Goal: Transaction & Acquisition: Purchase product/service

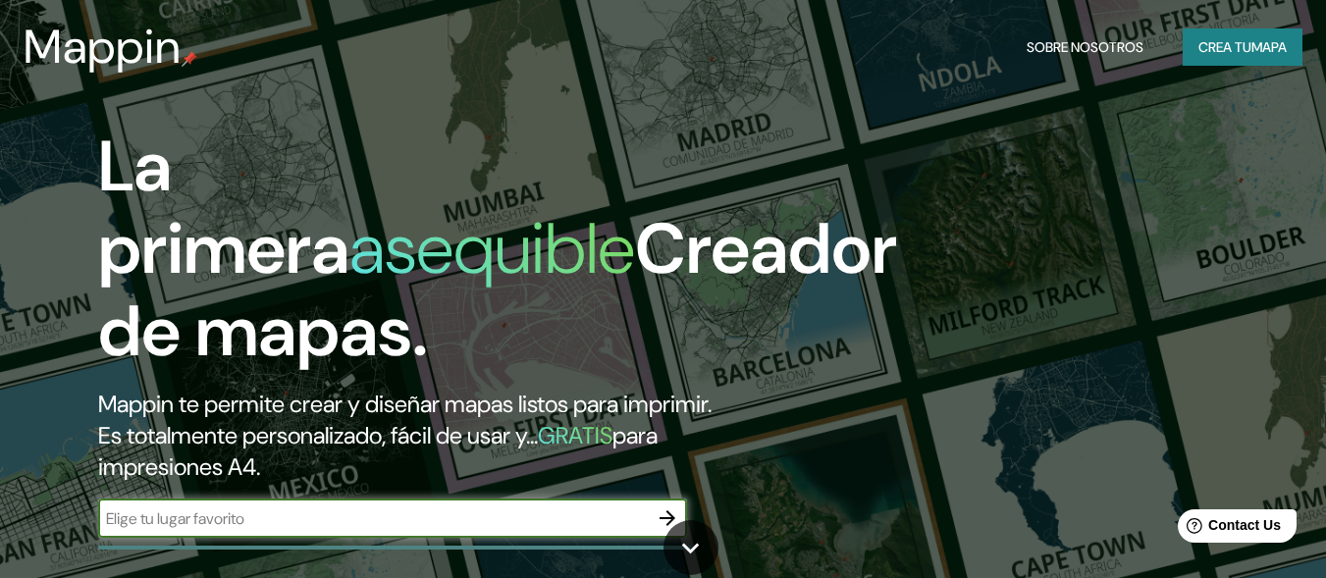
scroll to position [327, 0]
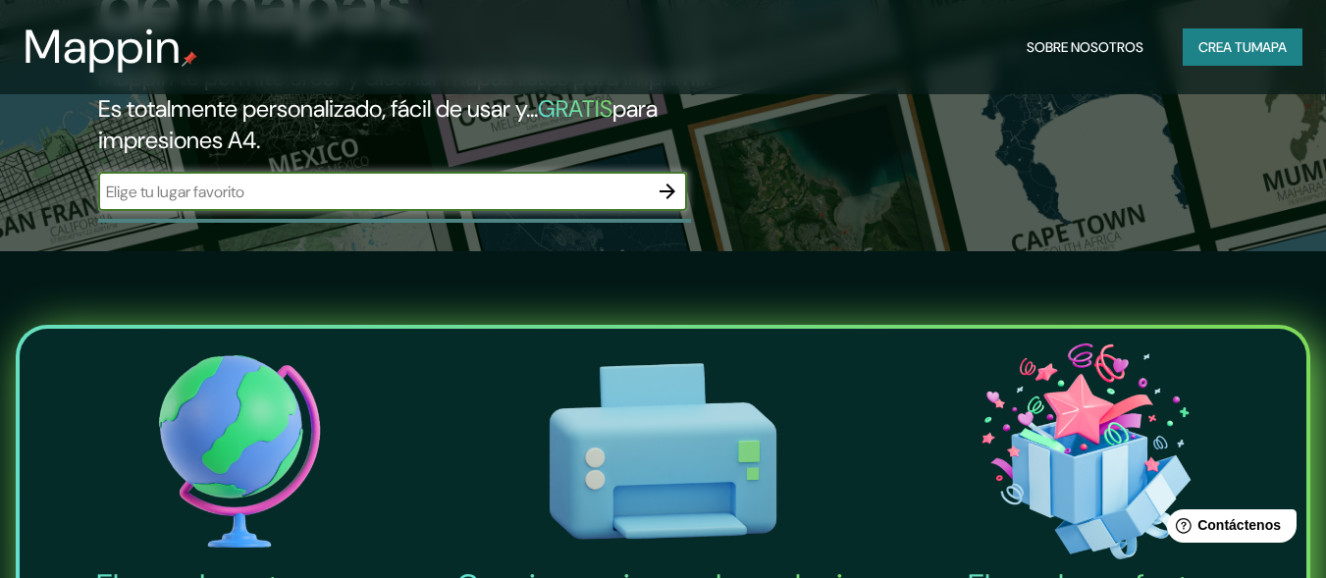
click at [665, 185] on icon "button" at bounding box center [668, 192] width 24 height 24
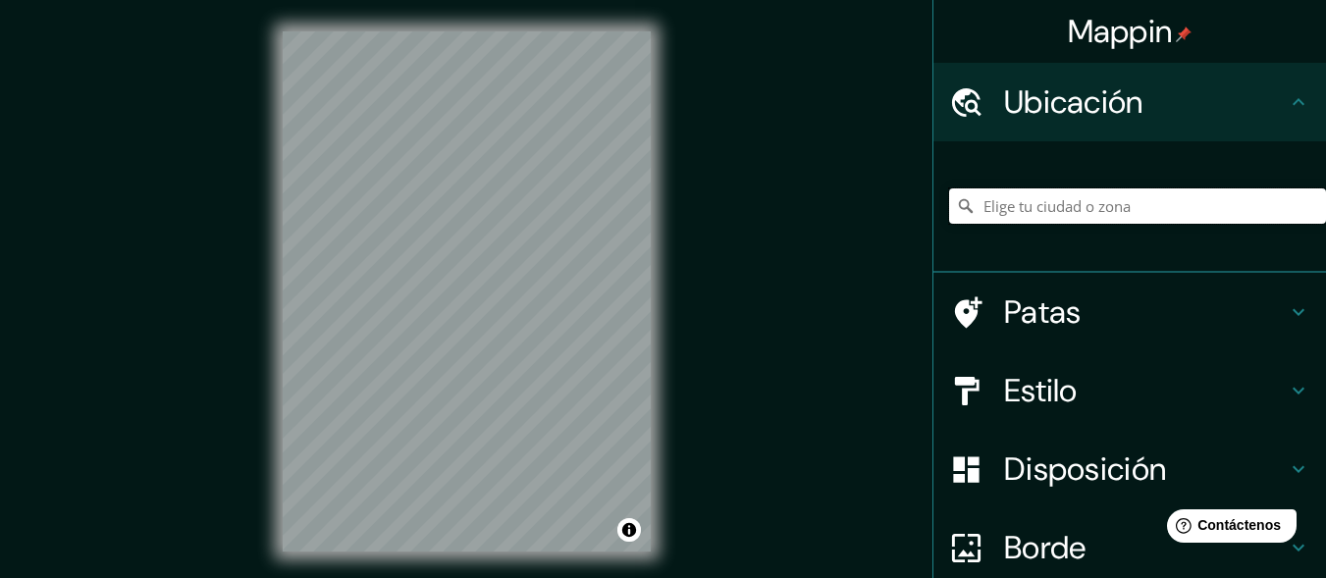
click at [1089, 208] on input "Elige tu ciudad o zona" at bounding box center [1137, 205] width 377 height 35
click at [1061, 213] on input "Elige tu ciudad o zona" at bounding box center [1137, 205] width 377 height 35
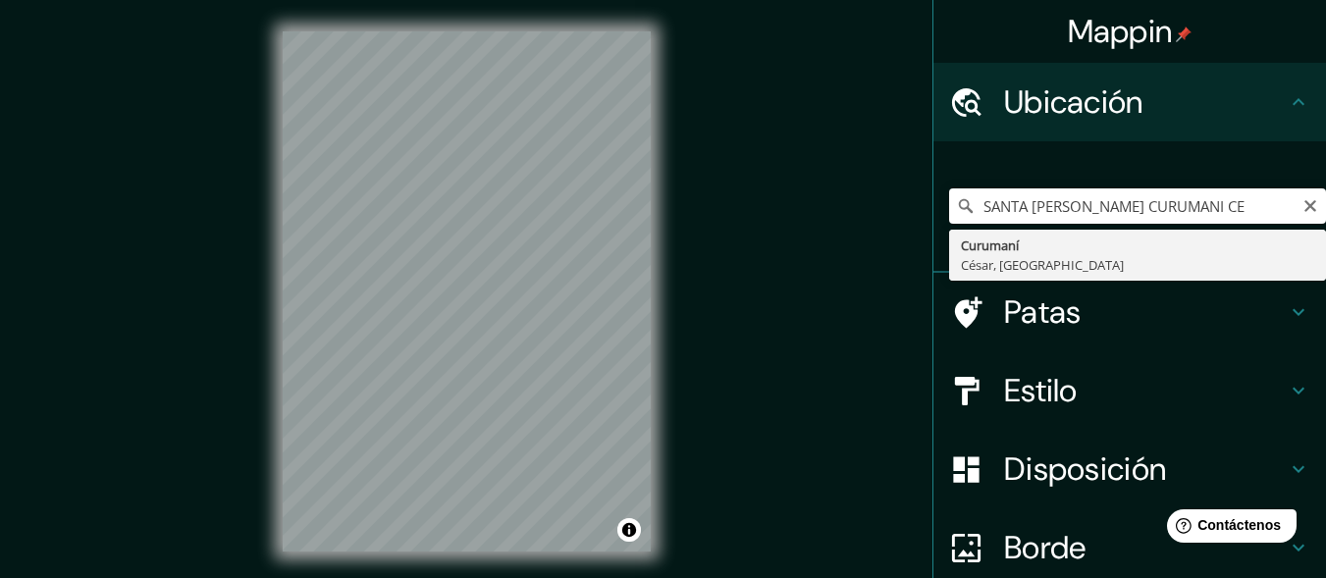
type input "Curumaní, [GEOGRAPHIC_DATA], [GEOGRAPHIC_DATA]"
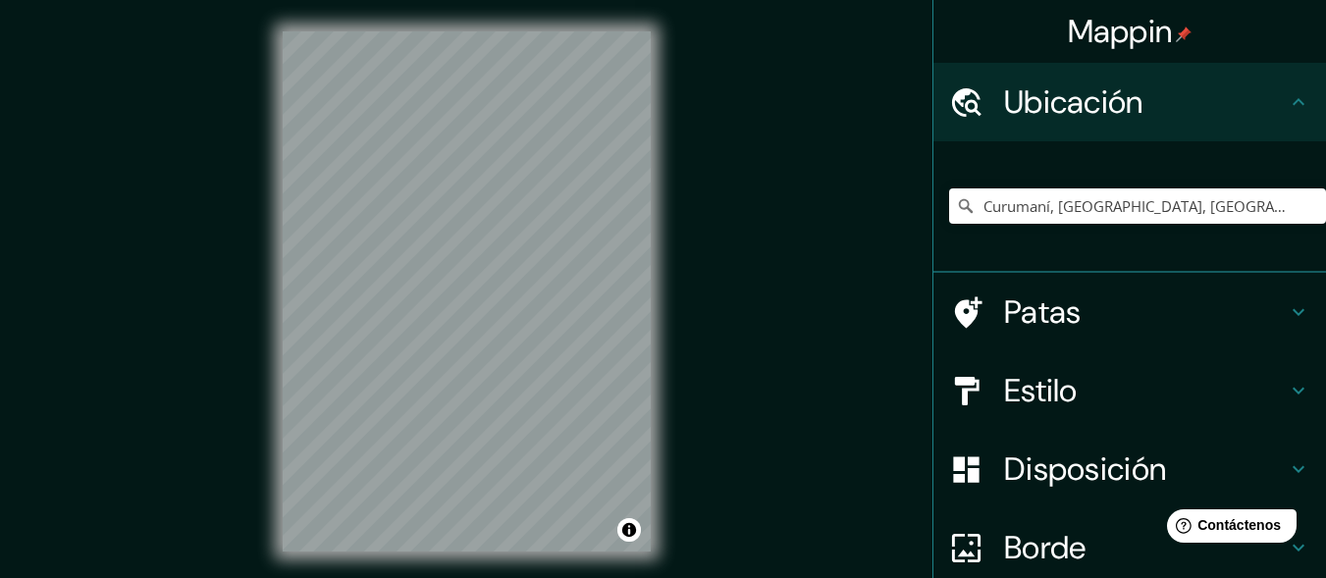
click at [1211, 388] on h4 "Estilo" at bounding box center [1145, 390] width 283 height 39
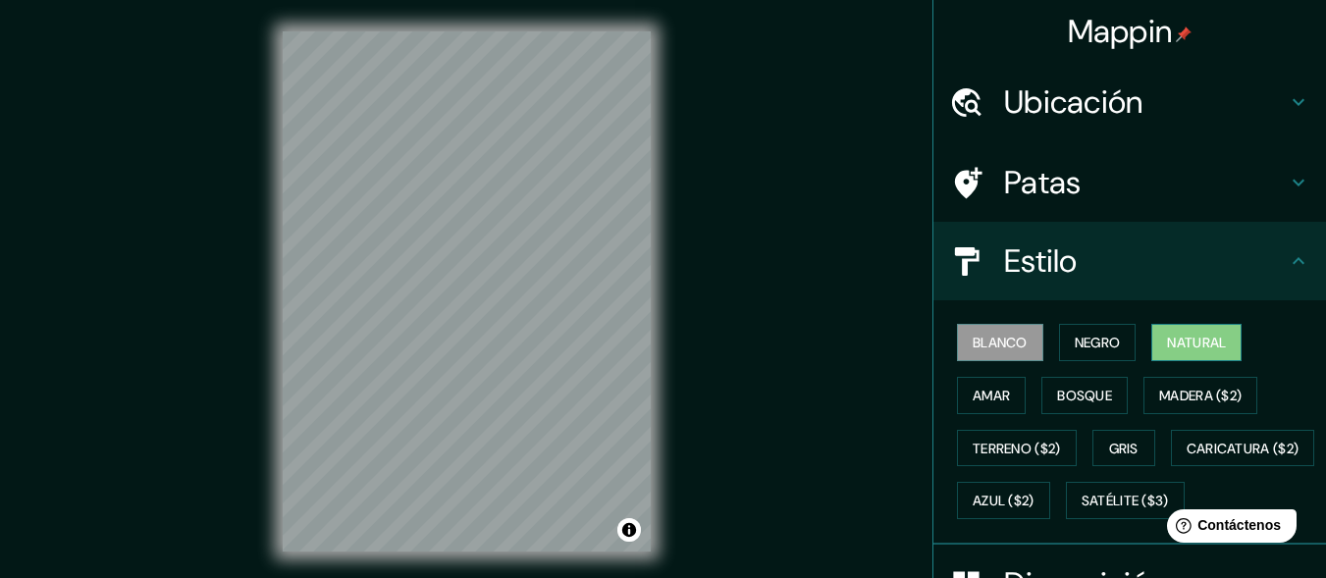
click at [1202, 343] on font "Natural" at bounding box center [1196, 343] width 59 height 18
click at [1000, 398] on button "Amar" at bounding box center [991, 395] width 69 height 37
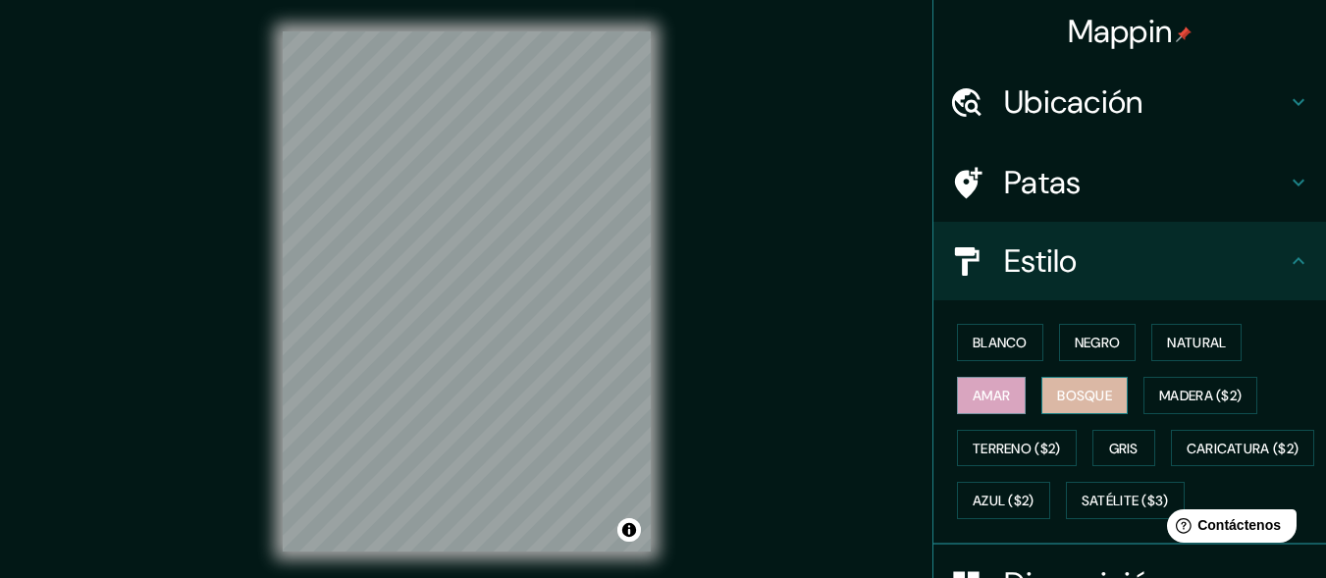
click at [1073, 402] on font "Bosque" at bounding box center [1084, 396] width 55 height 18
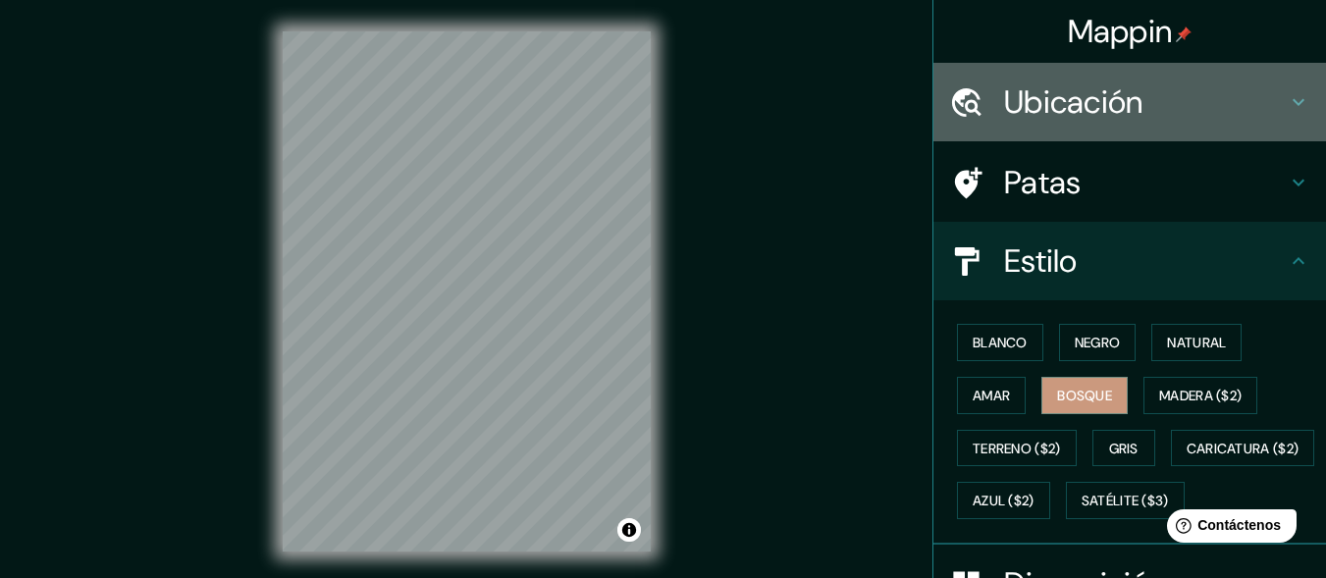
click at [1149, 99] on h4 "Ubicación" at bounding box center [1145, 101] width 283 height 39
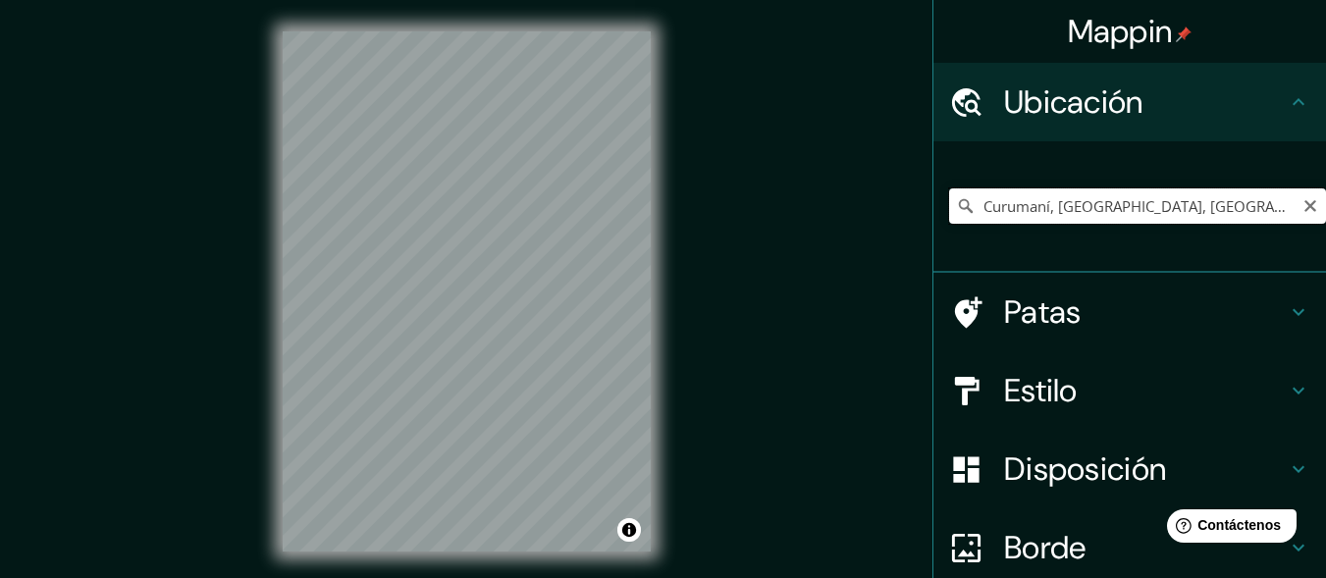
click at [1213, 212] on input "Curumaní, [GEOGRAPHIC_DATA], [GEOGRAPHIC_DATA]" at bounding box center [1137, 205] width 377 height 35
click at [1216, 208] on input "Curumaní, [GEOGRAPHIC_DATA], [GEOGRAPHIC_DATA]" at bounding box center [1137, 205] width 377 height 35
click at [956, 205] on icon at bounding box center [966, 206] width 20 height 20
click at [1264, 208] on input "Curumaní, [GEOGRAPHIC_DATA], [GEOGRAPHIC_DATA]" at bounding box center [1137, 205] width 377 height 35
click at [1048, 552] on font "Borde" at bounding box center [1045, 547] width 82 height 41
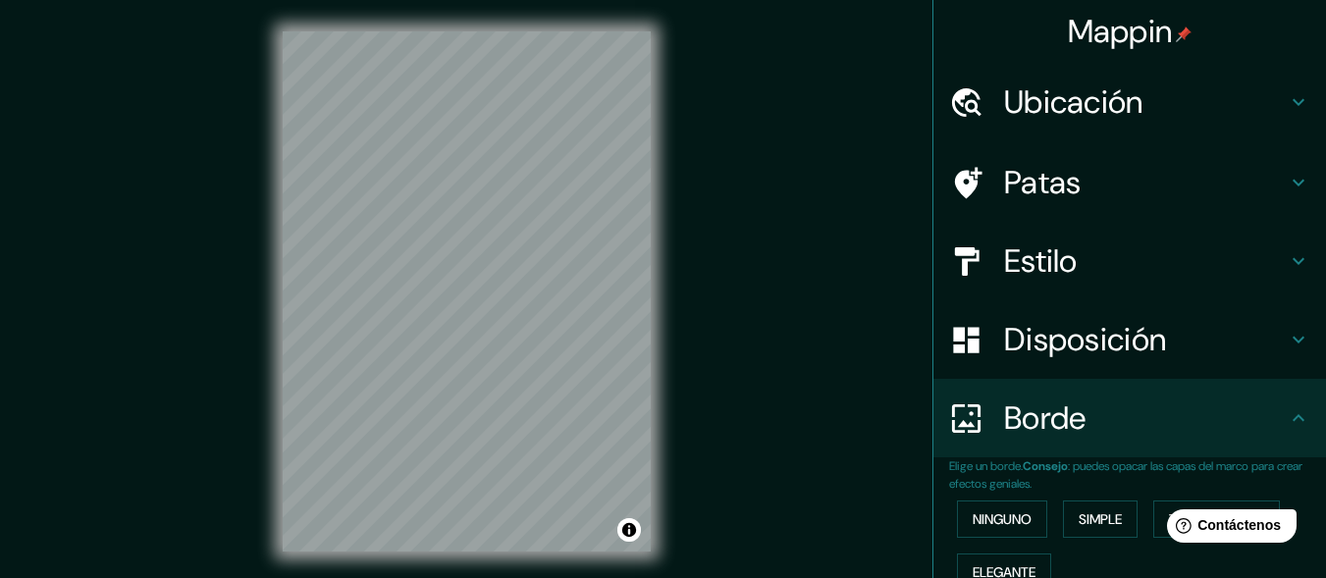
scroll to position [185, 0]
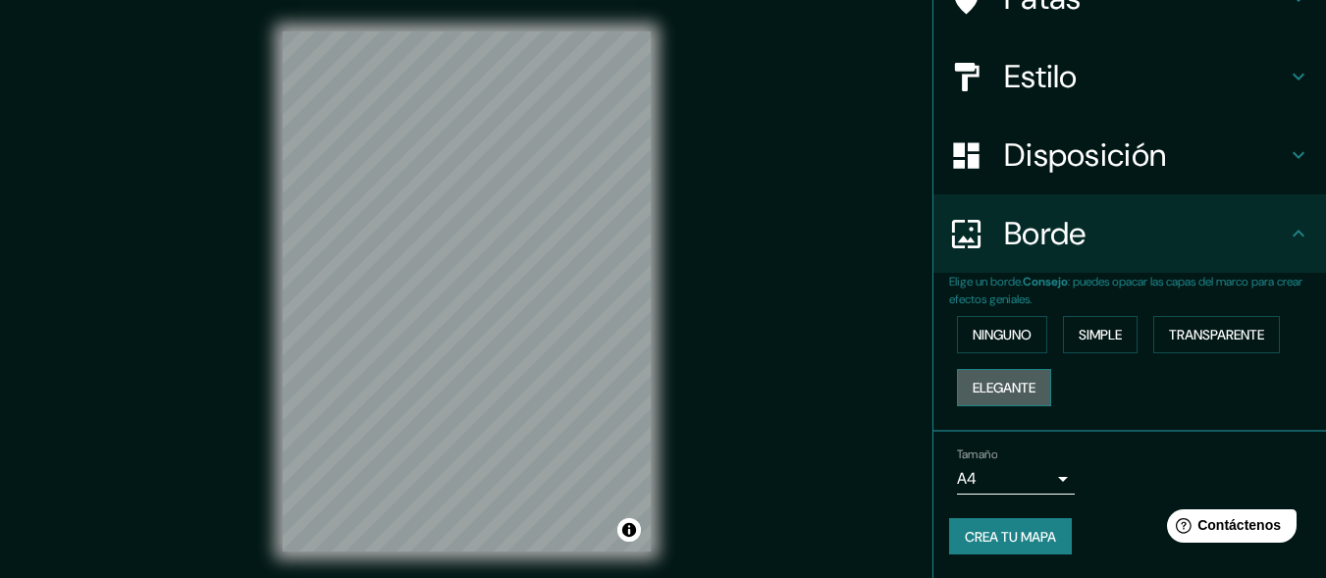
click at [992, 389] on font "Elegante" at bounding box center [1004, 388] width 63 height 18
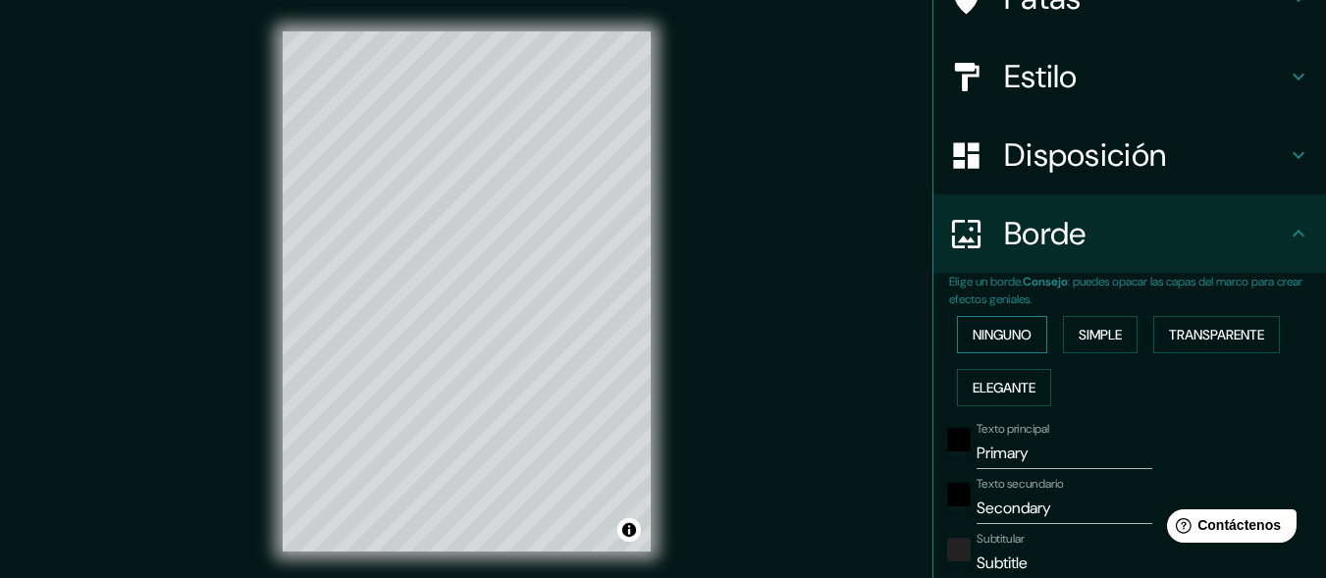
click at [986, 333] on font "Ninguno" at bounding box center [1002, 335] width 59 height 18
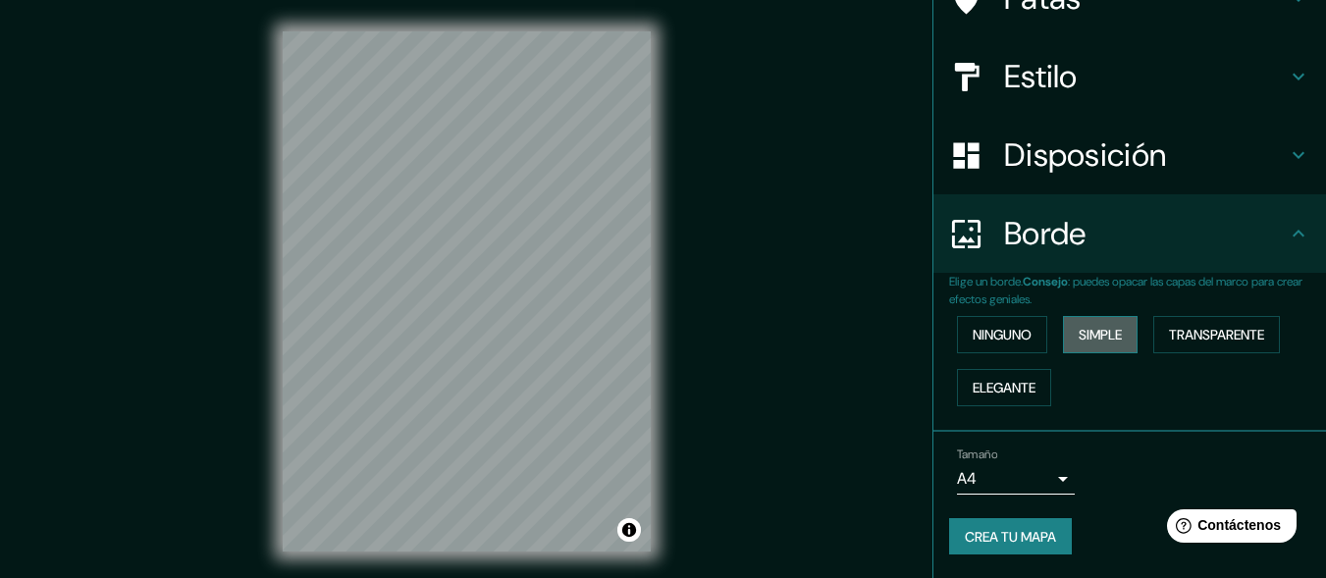
click at [1095, 338] on font "Simple" at bounding box center [1100, 335] width 43 height 18
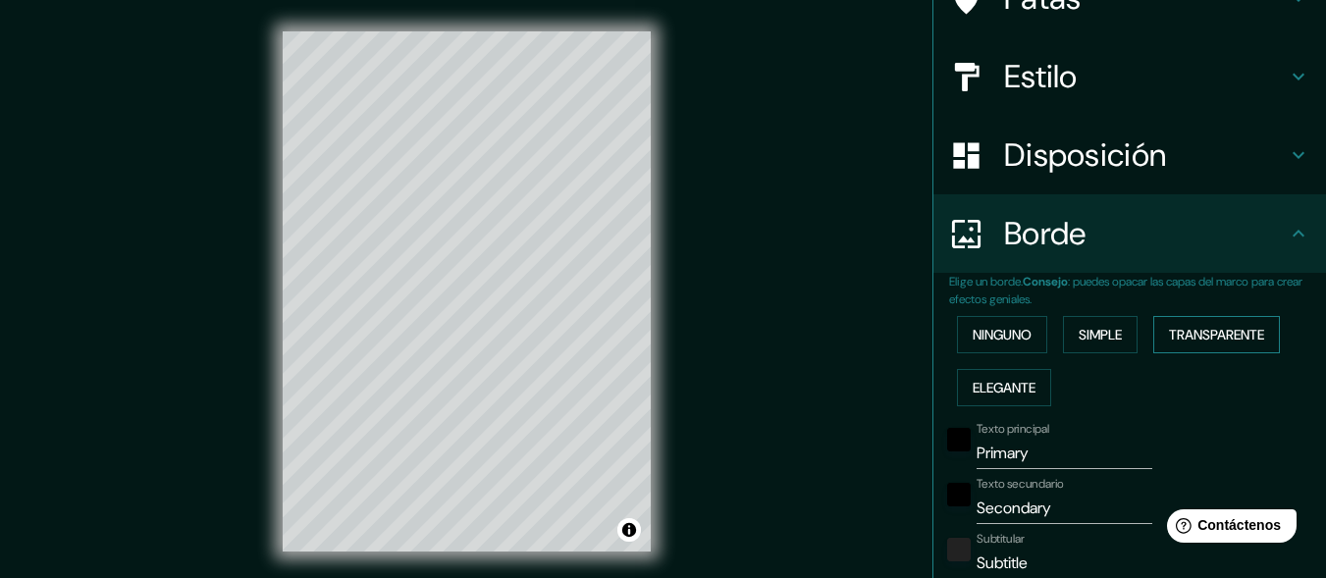
click at [1175, 336] on font "Transparente" at bounding box center [1216, 335] width 95 height 18
click at [1017, 388] on font "Elegante" at bounding box center [1004, 388] width 63 height 18
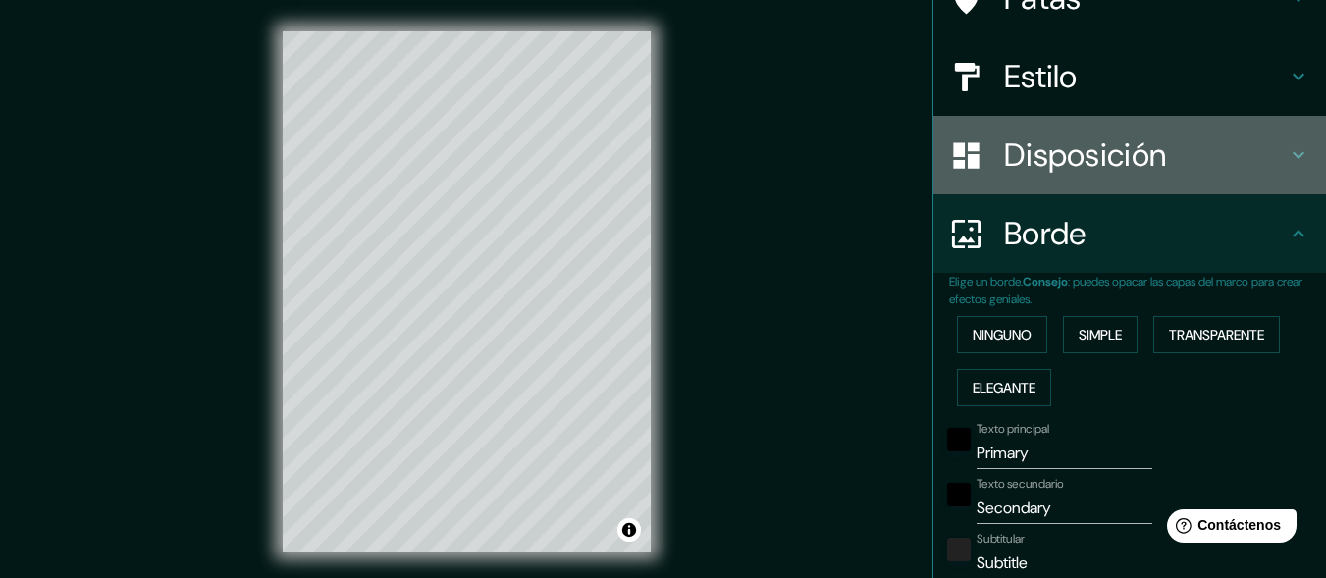
click at [1098, 165] on font "Disposición" at bounding box center [1085, 154] width 162 height 41
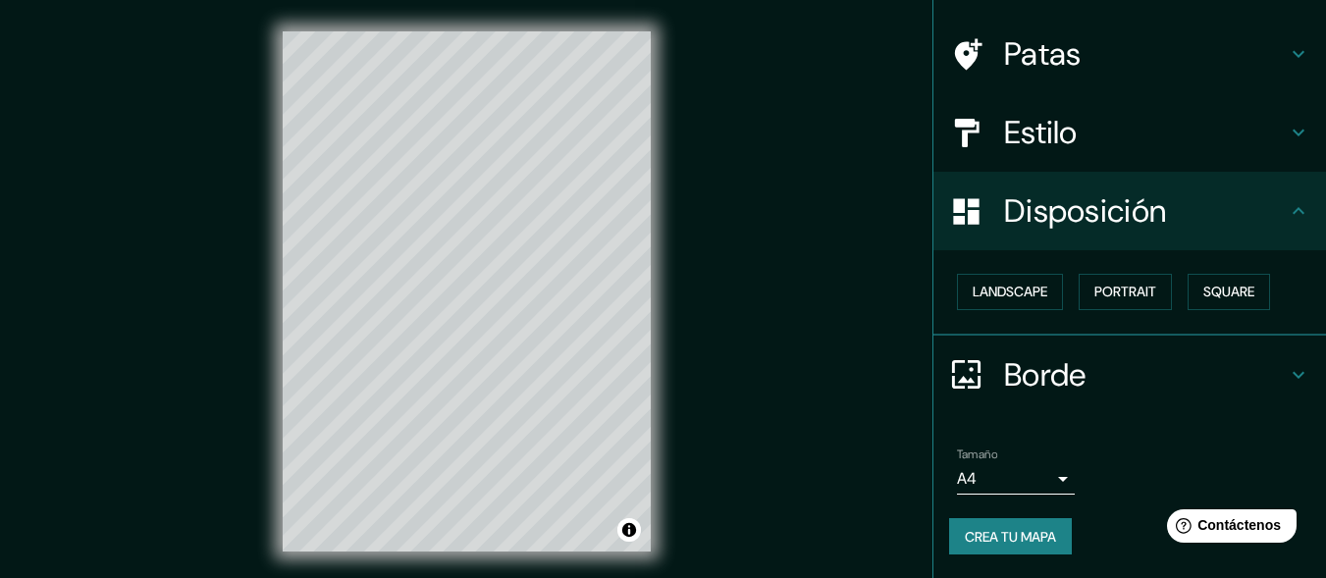
scroll to position [130, 0]
click at [997, 291] on font "Paisaje" at bounding box center [997, 292] width 49 height 18
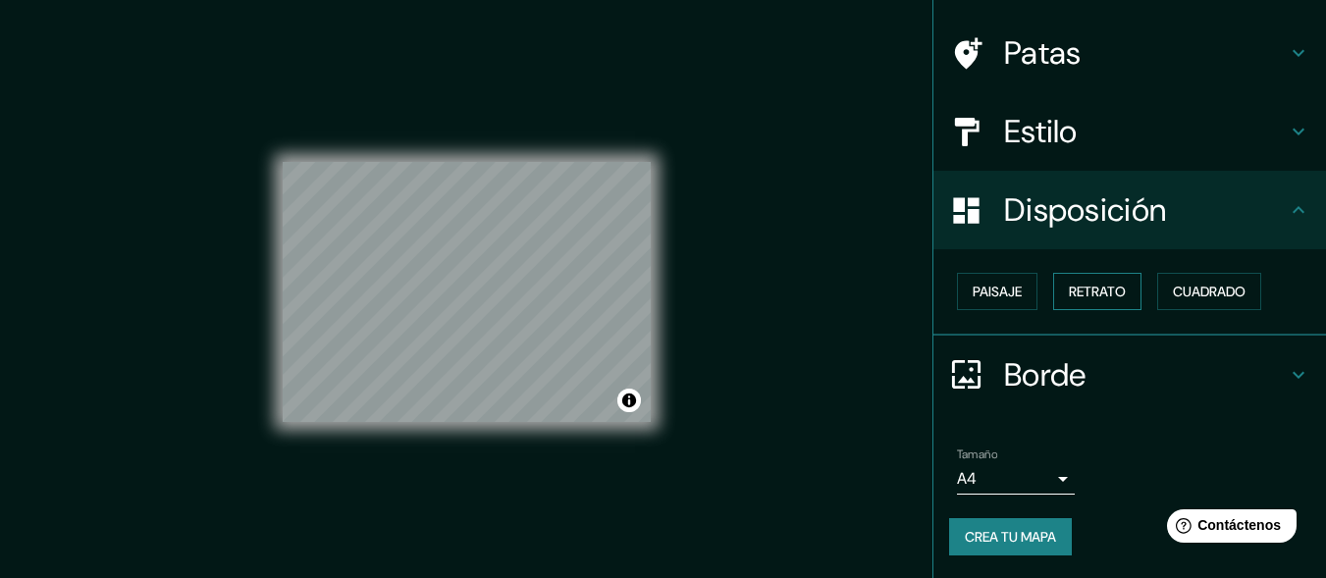
click at [1092, 284] on font "Retrato" at bounding box center [1097, 292] width 57 height 18
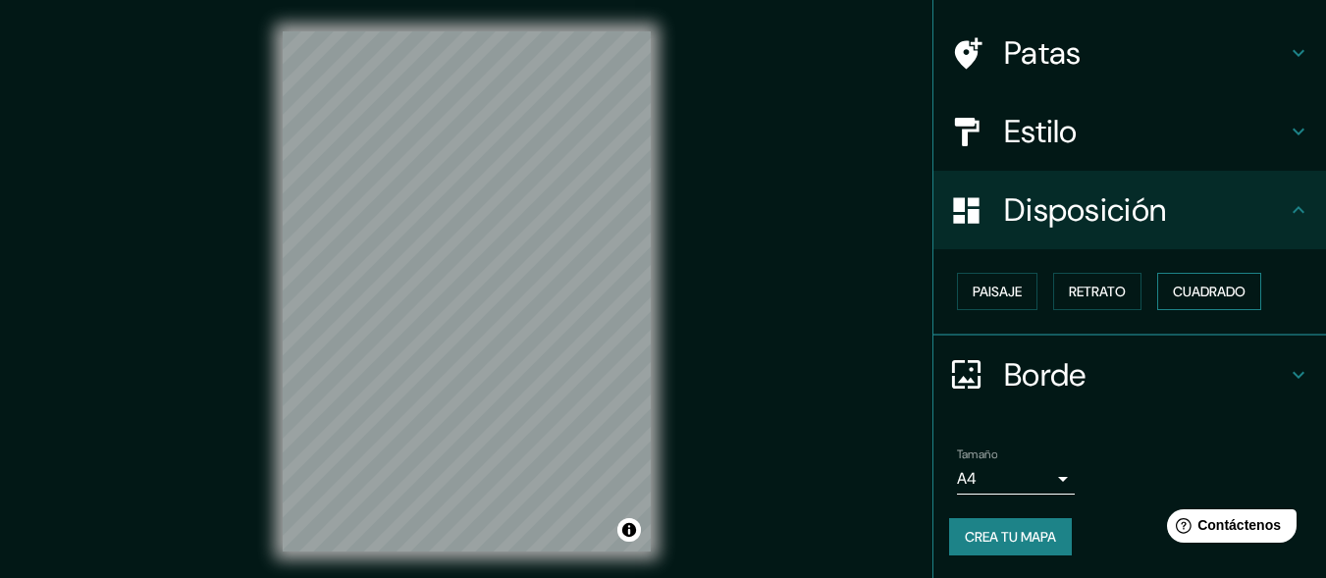
click at [1197, 298] on font "Cuadrado" at bounding box center [1209, 292] width 73 height 18
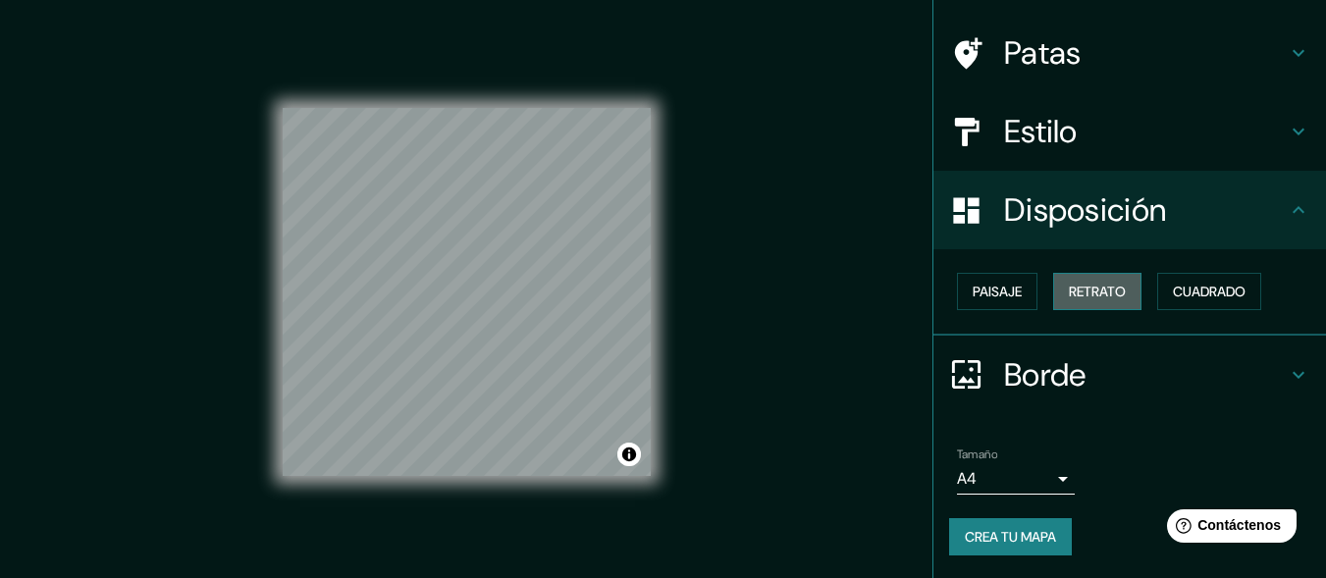
click at [1095, 287] on font "Retrato" at bounding box center [1097, 292] width 57 height 18
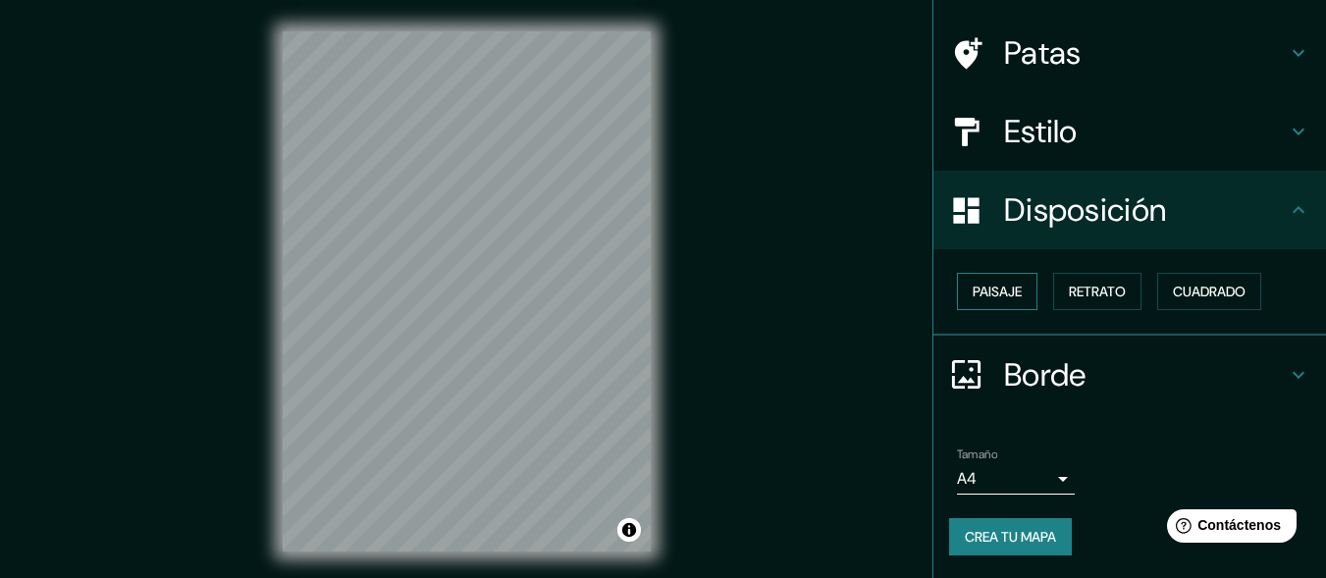
click at [996, 293] on font "Paisaje" at bounding box center [997, 292] width 49 height 18
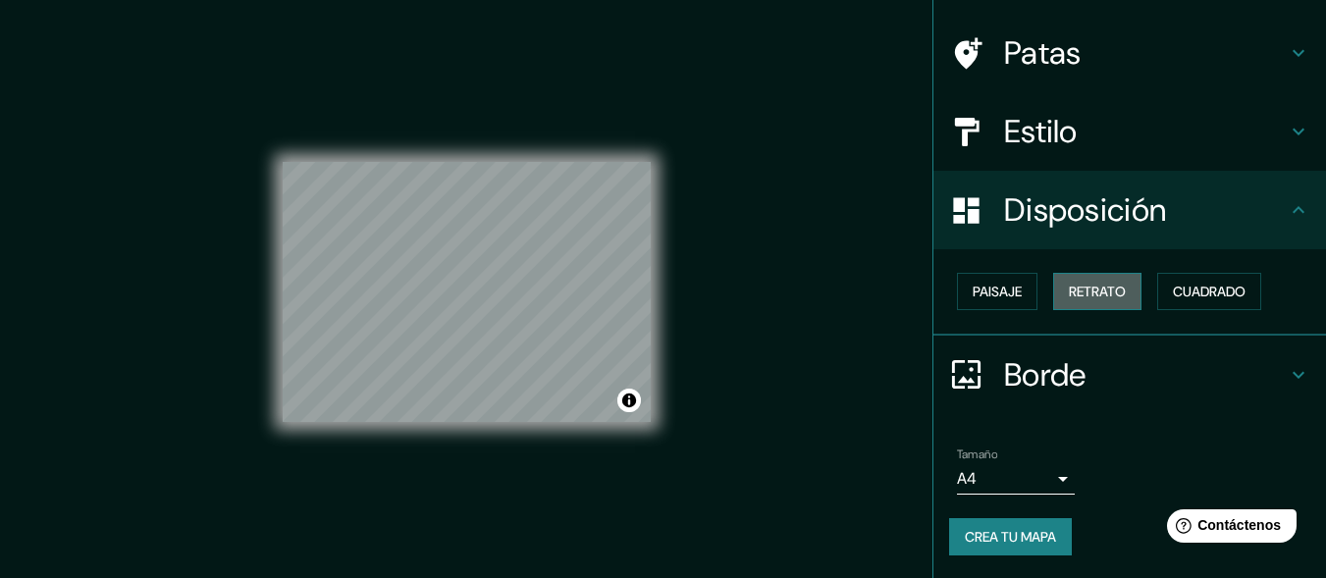
click at [1075, 280] on font "Retrato" at bounding box center [1097, 292] width 57 height 26
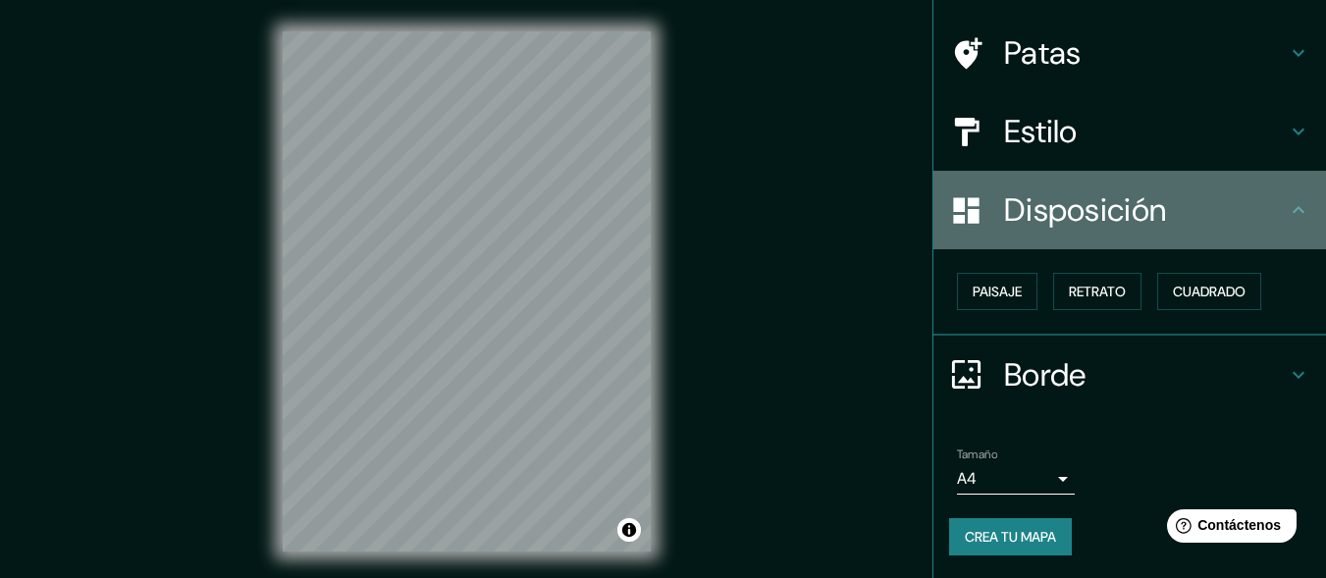
click at [1228, 210] on h4 "Disposición" at bounding box center [1145, 209] width 283 height 39
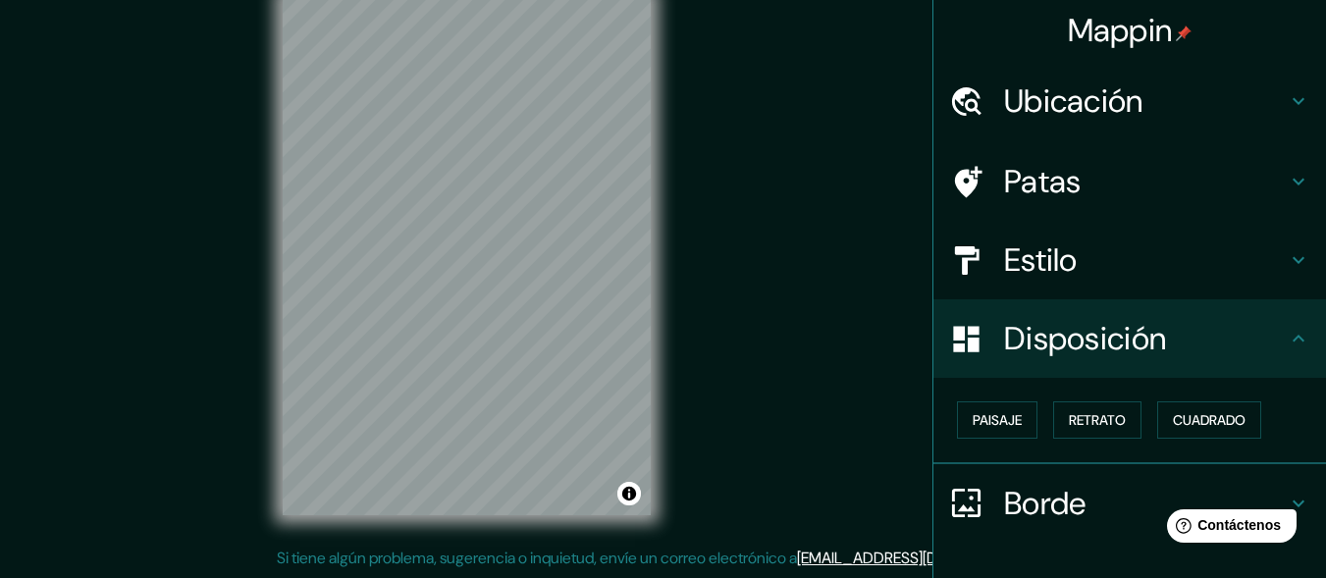
scroll to position [0, 0]
click at [1060, 189] on font "Patas" at bounding box center [1043, 182] width 78 height 41
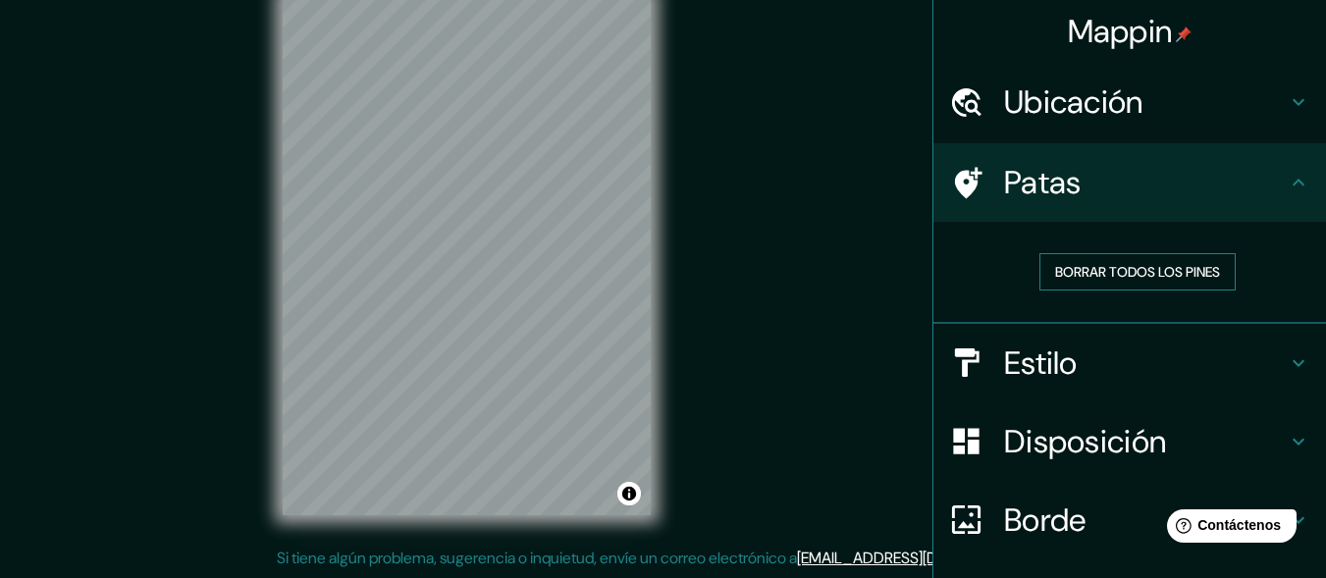
click at [1082, 274] on font "Borrar todos los pines" at bounding box center [1137, 272] width 165 height 18
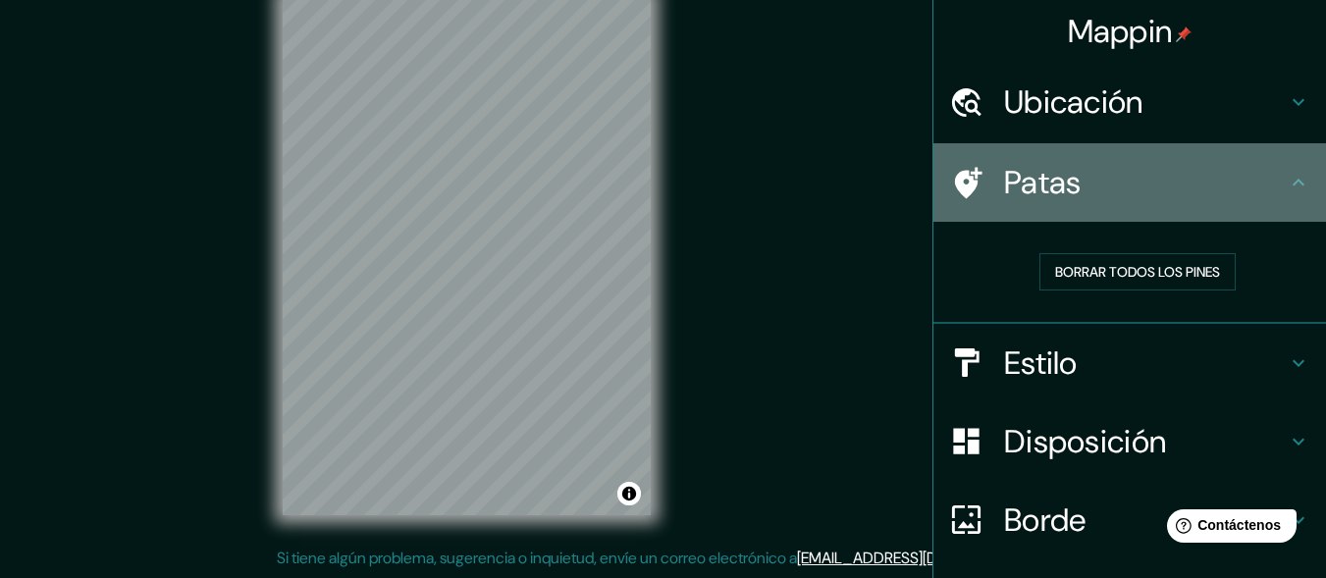
click at [1104, 178] on h4 "Patas" at bounding box center [1145, 182] width 283 height 39
click at [1299, 181] on div "Patas" at bounding box center [1129, 182] width 393 height 79
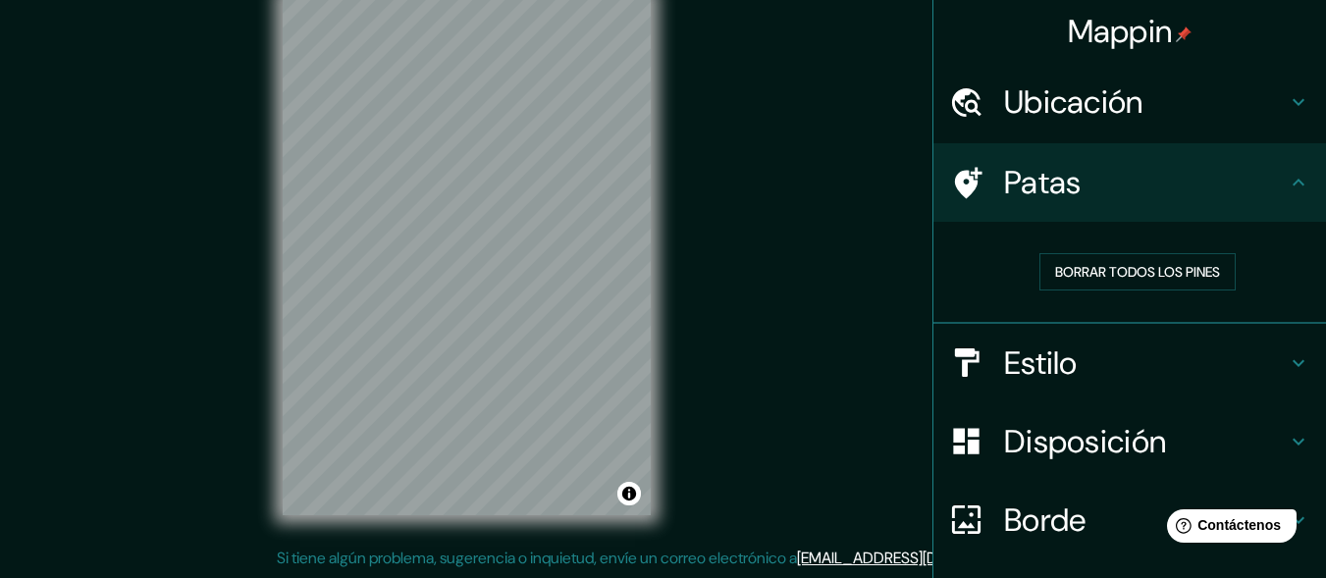
click at [1287, 179] on icon at bounding box center [1299, 183] width 24 height 24
click at [1138, 104] on h4 "Ubicación" at bounding box center [1145, 101] width 283 height 39
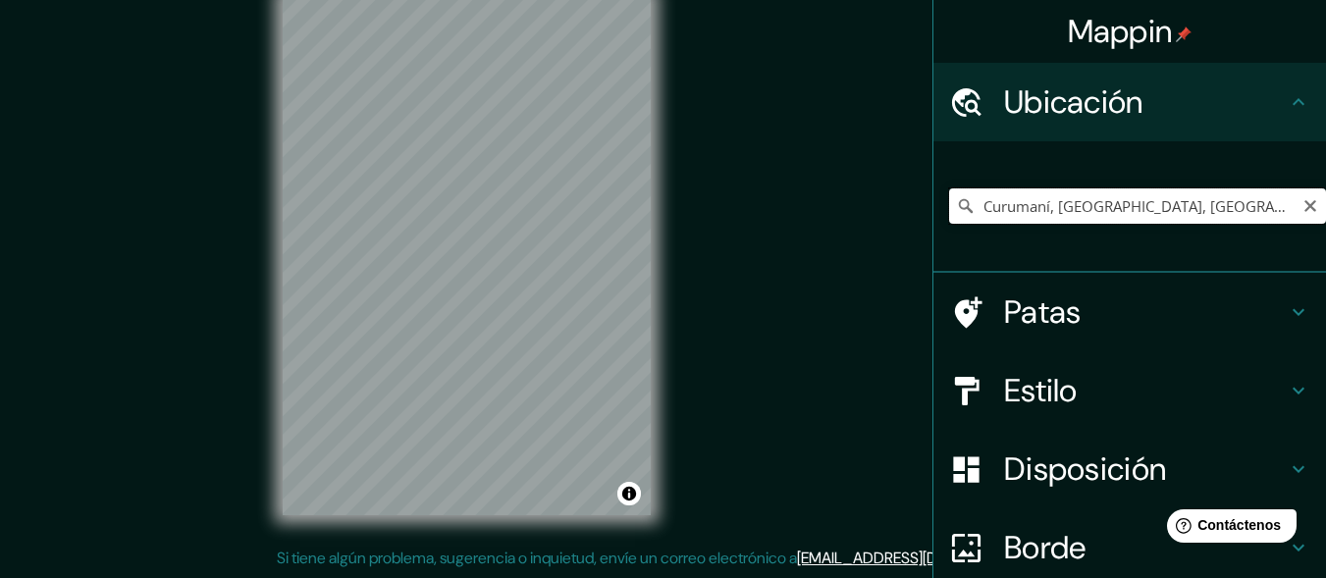
click at [1103, 201] on input "Curumaní, [GEOGRAPHIC_DATA], [GEOGRAPHIC_DATA]" at bounding box center [1137, 205] width 377 height 35
click at [1134, 202] on input "Curumaní, [GEOGRAPHIC_DATA], [GEOGRAPHIC_DATA]" at bounding box center [1137, 205] width 377 height 35
click at [1197, 207] on input "Curumaní, [GEOGRAPHIC_DATA], [GEOGRAPHIC_DATA]" at bounding box center [1137, 205] width 377 height 35
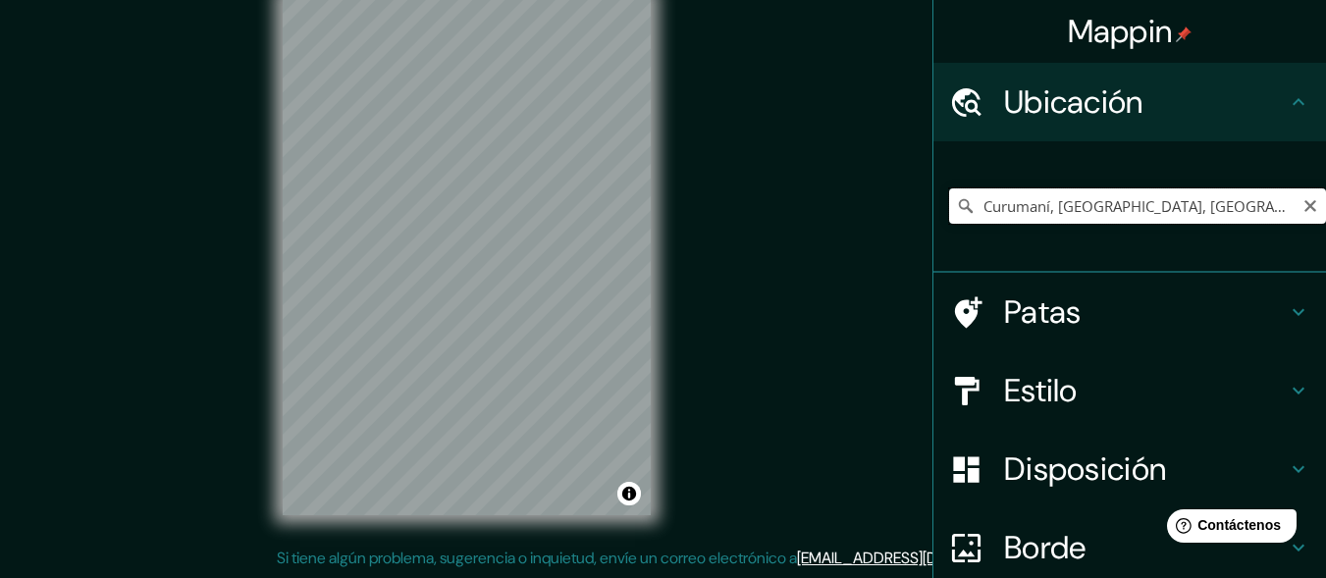
click at [1197, 207] on input "Curumaní, [GEOGRAPHIC_DATA], [GEOGRAPHIC_DATA]" at bounding box center [1137, 205] width 377 height 35
click at [1293, 217] on input "Curumaní, [GEOGRAPHIC_DATA], [GEOGRAPHIC_DATA]" at bounding box center [1137, 205] width 377 height 35
click at [1304, 207] on icon "Claro" at bounding box center [1310, 206] width 12 height 12
click at [1272, 206] on input "Elige tu ciudad o zona" at bounding box center [1137, 205] width 377 height 35
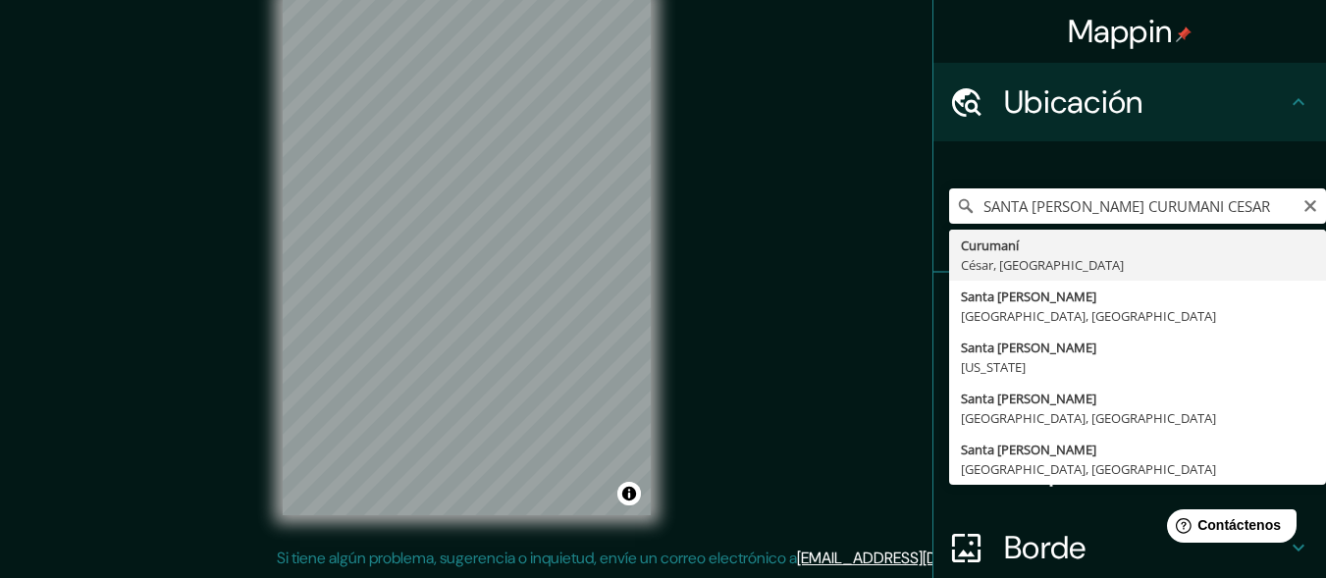
type input "Curumaní, [GEOGRAPHIC_DATA], [GEOGRAPHIC_DATA]"
